Goal: Information Seeking & Learning: Find specific page/section

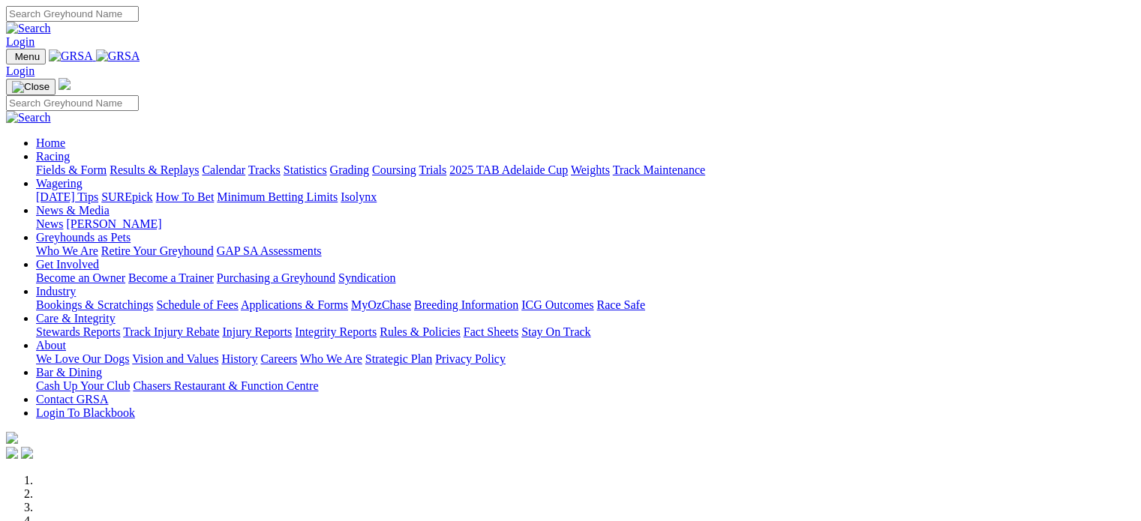
click at [83, 177] on link "Wagering" at bounding box center [59, 183] width 47 height 13
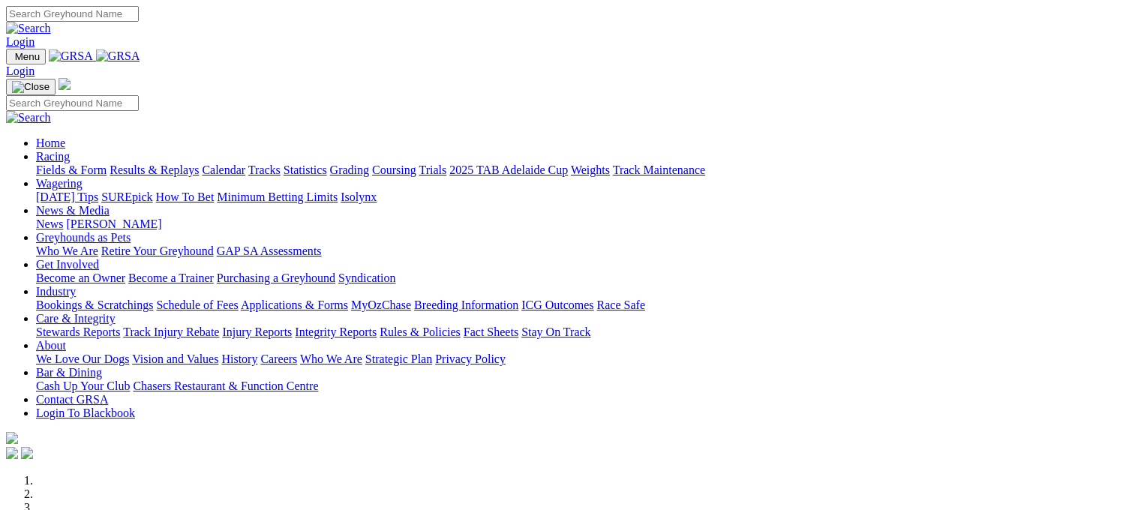
click at [60, 164] on link "Fields & Form" at bounding box center [71, 170] width 71 height 13
